Goal: Information Seeking & Learning: Check status

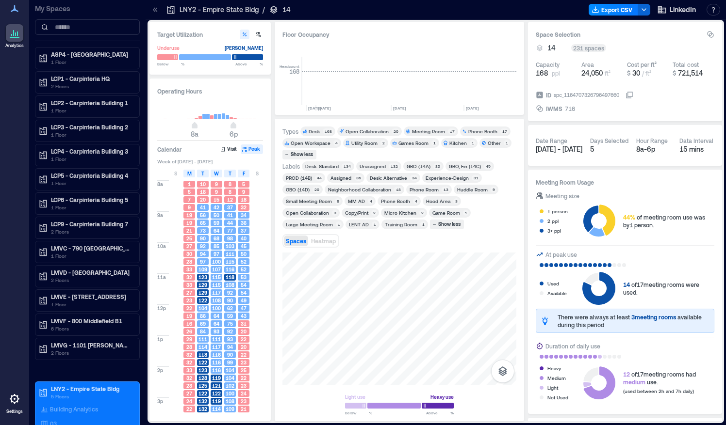
scroll to position [0, 2094]
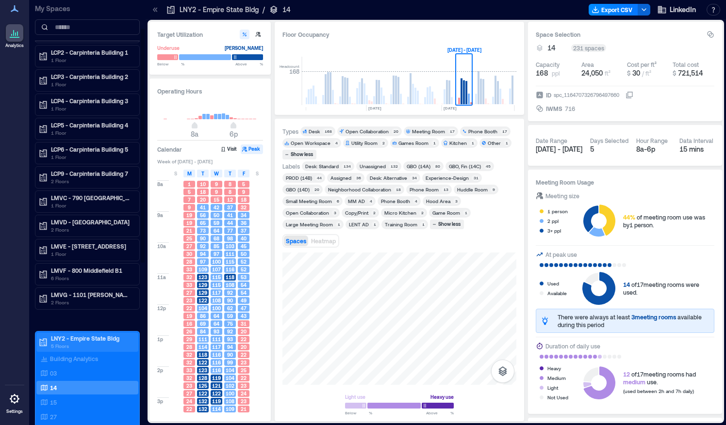
click at [55, 335] on p "LNY2 - Empire State Bldg" at bounding box center [92, 339] width 82 height 8
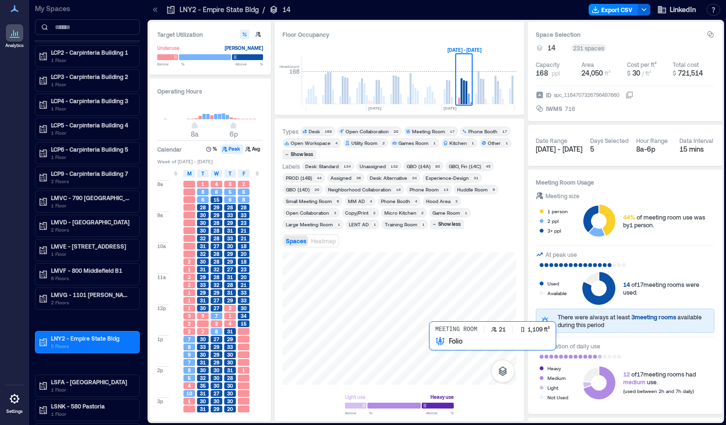
click at [435, 359] on div at bounding box center [399, 319] width 234 height 132
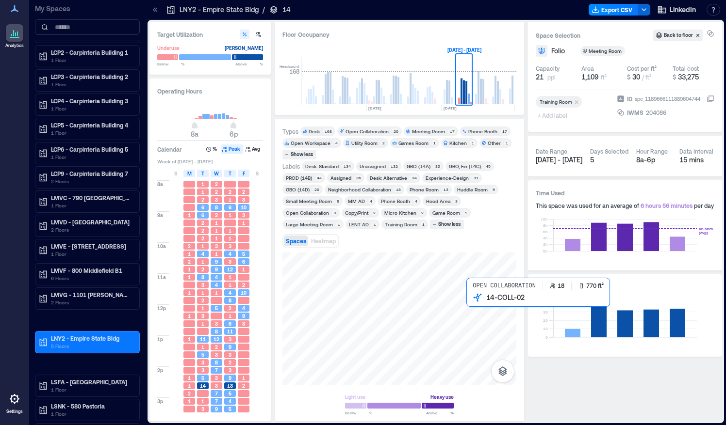
click at [482, 353] on div at bounding box center [399, 319] width 234 height 132
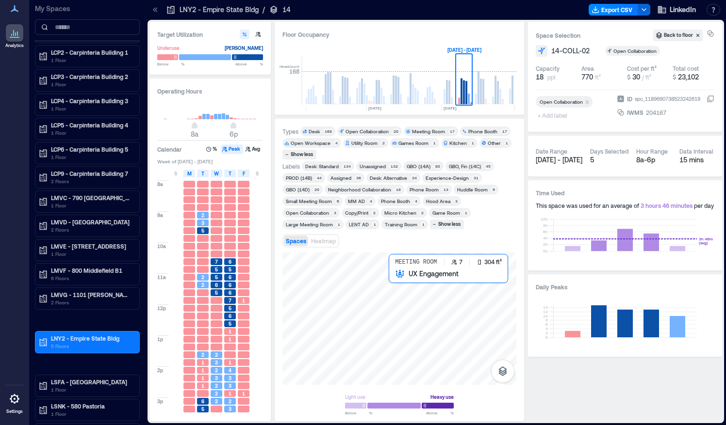
click at [417, 294] on div at bounding box center [399, 319] width 234 height 132
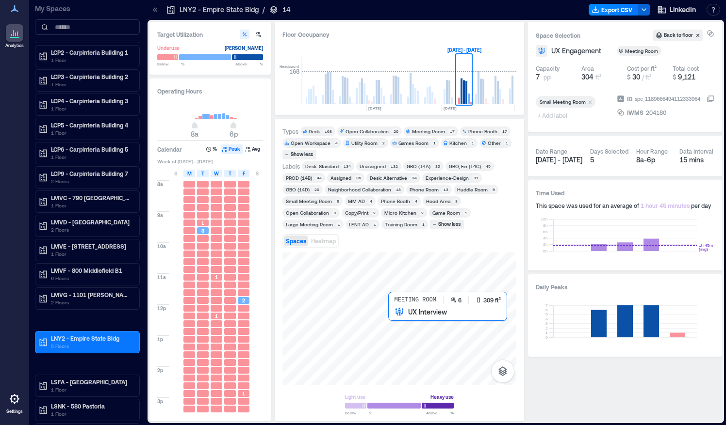
click at [415, 319] on div at bounding box center [399, 319] width 234 height 132
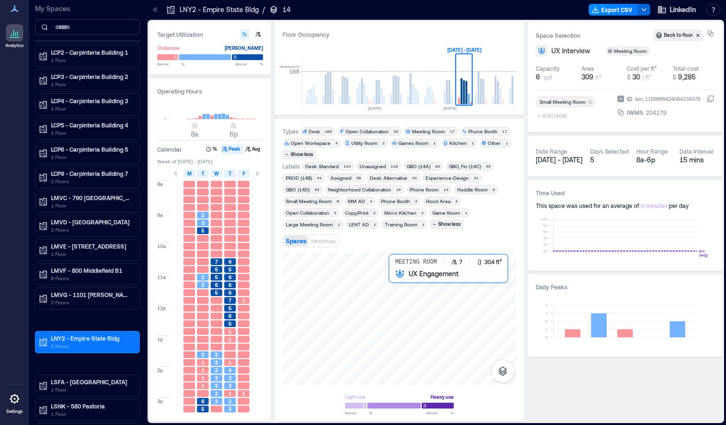
click at [406, 296] on div at bounding box center [399, 319] width 234 height 132
click at [416, 290] on div at bounding box center [399, 319] width 234 height 132
